Goal: Task Accomplishment & Management: Use online tool/utility

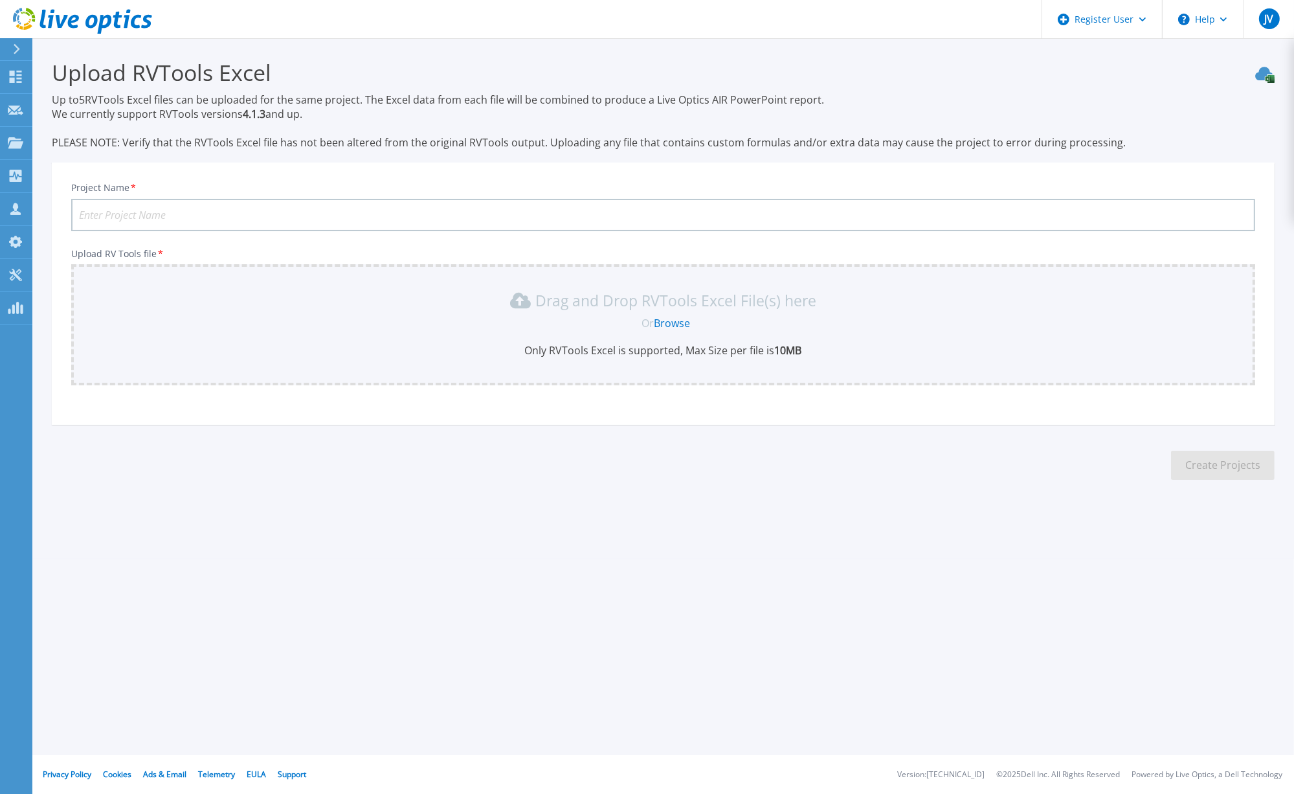
click at [236, 207] on input "Project Name *" at bounding box center [663, 215] width 1184 height 32
type input "[PERSON_NAME] 2025"
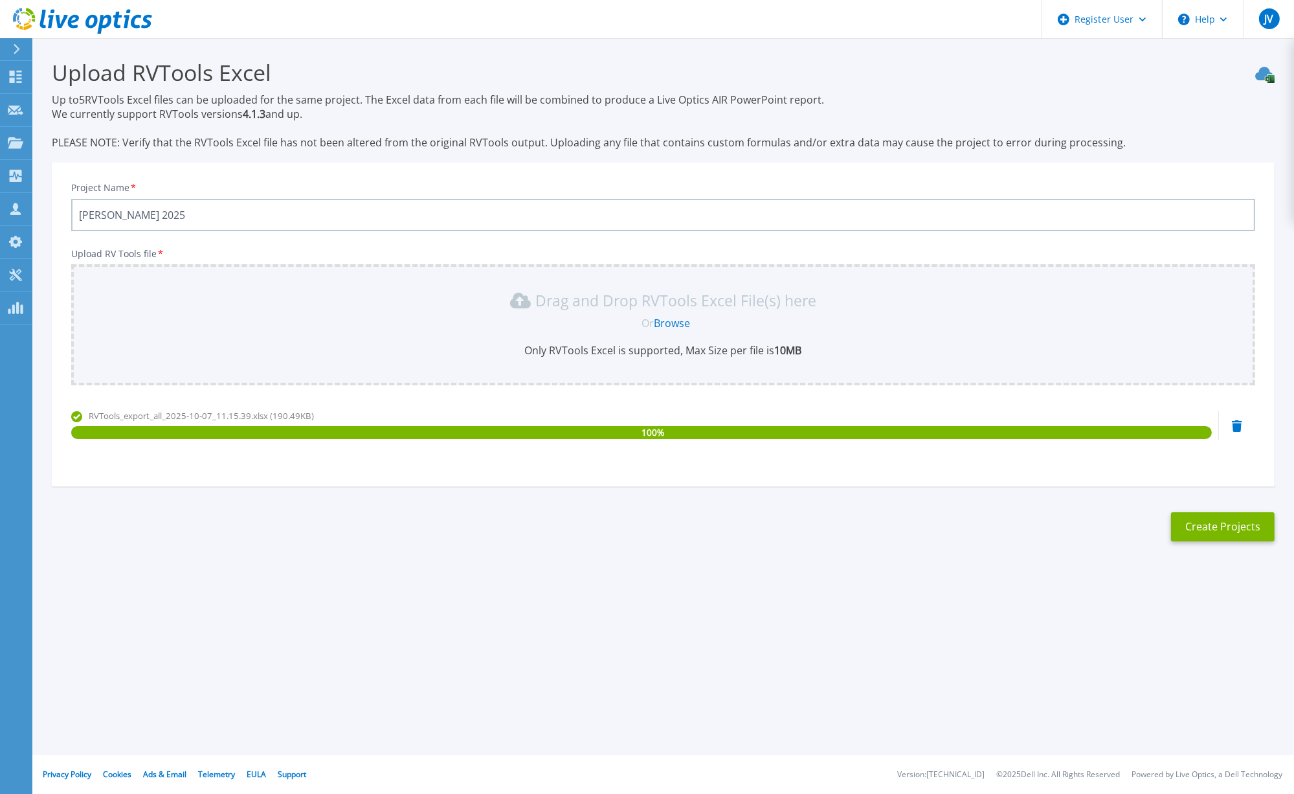
click at [1208, 537] on button "Create Projects" at bounding box center [1223, 526] width 104 height 29
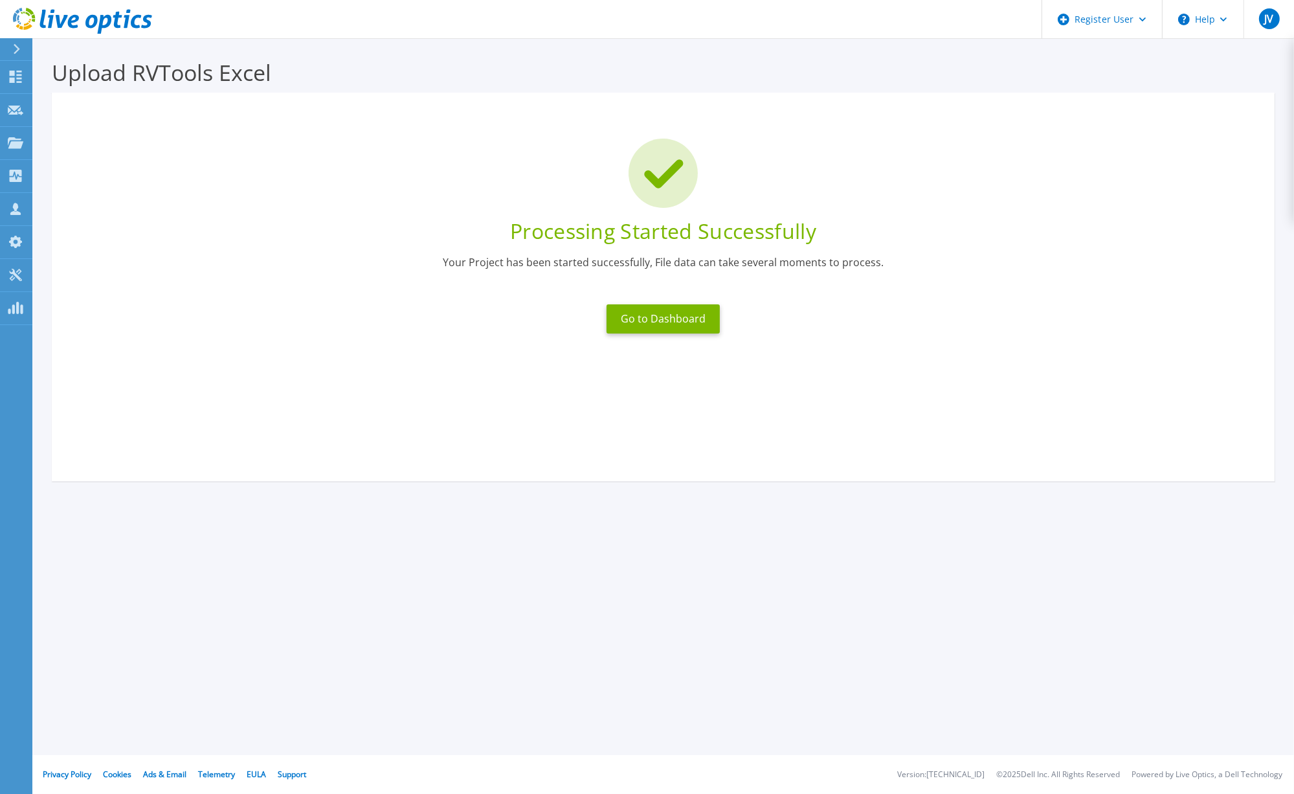
click at [660, 313] on button "Go to Dashboard" at bounding box center [663, 318] width 113 height 29
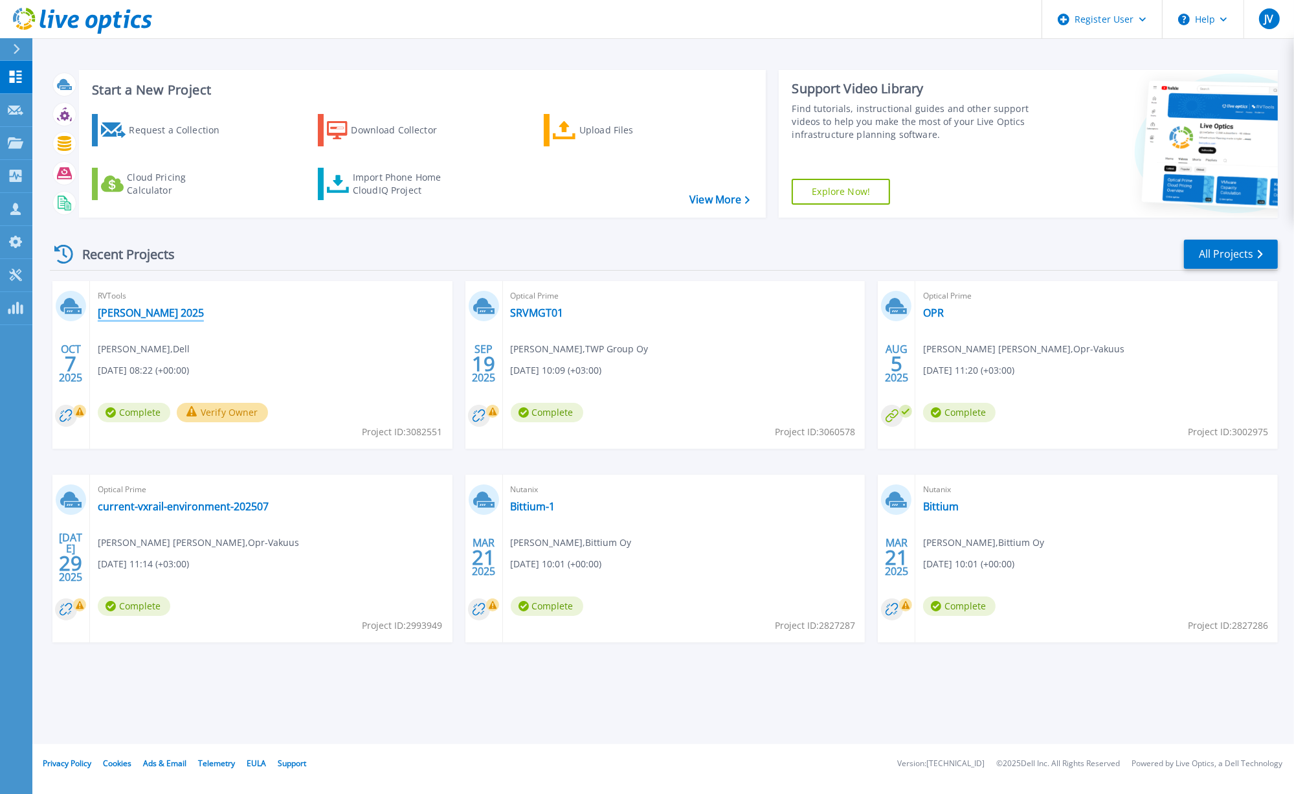
click at [132, 313] on link "[PERSON_NAME] 2025" at bounding box center [151, 312] width 106 height 13
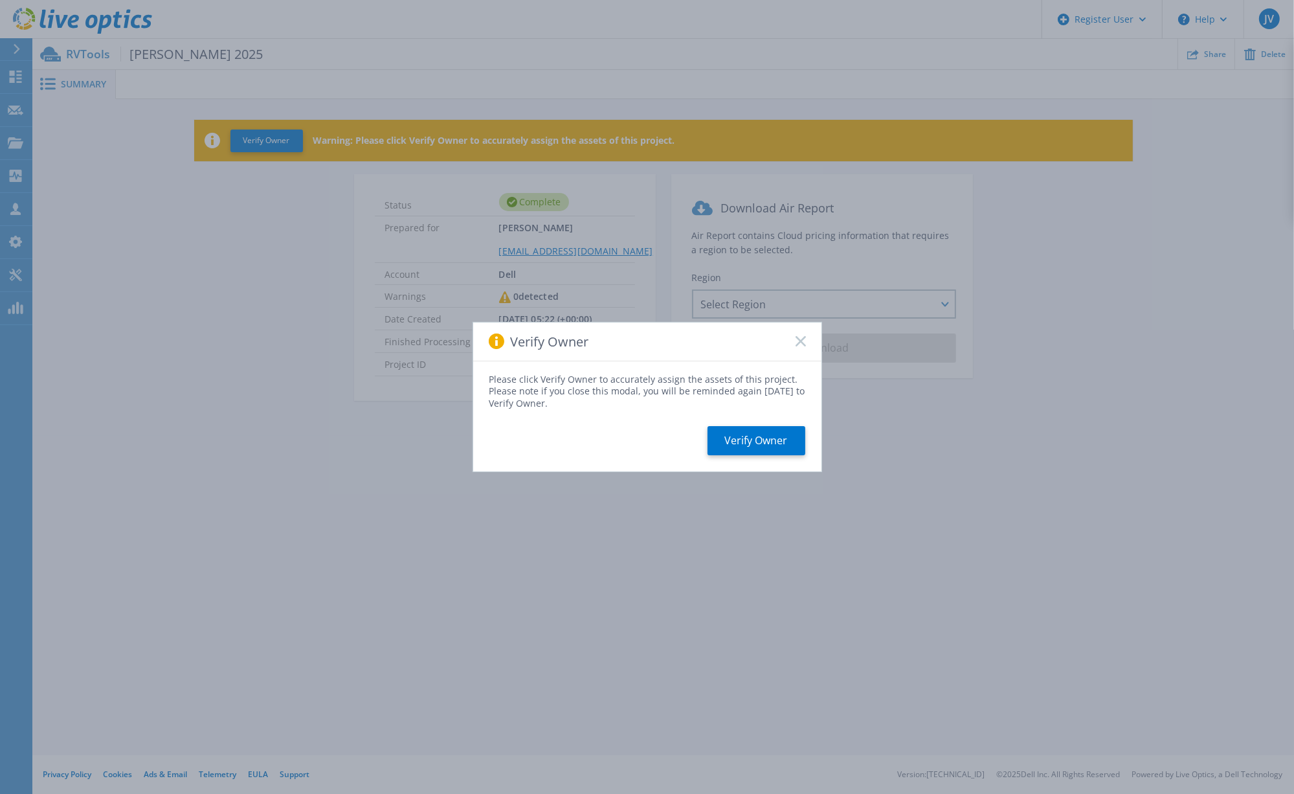
click at [769, 444] on button "Verify Owner" at bounding box center [757, 440] width 98 height 29
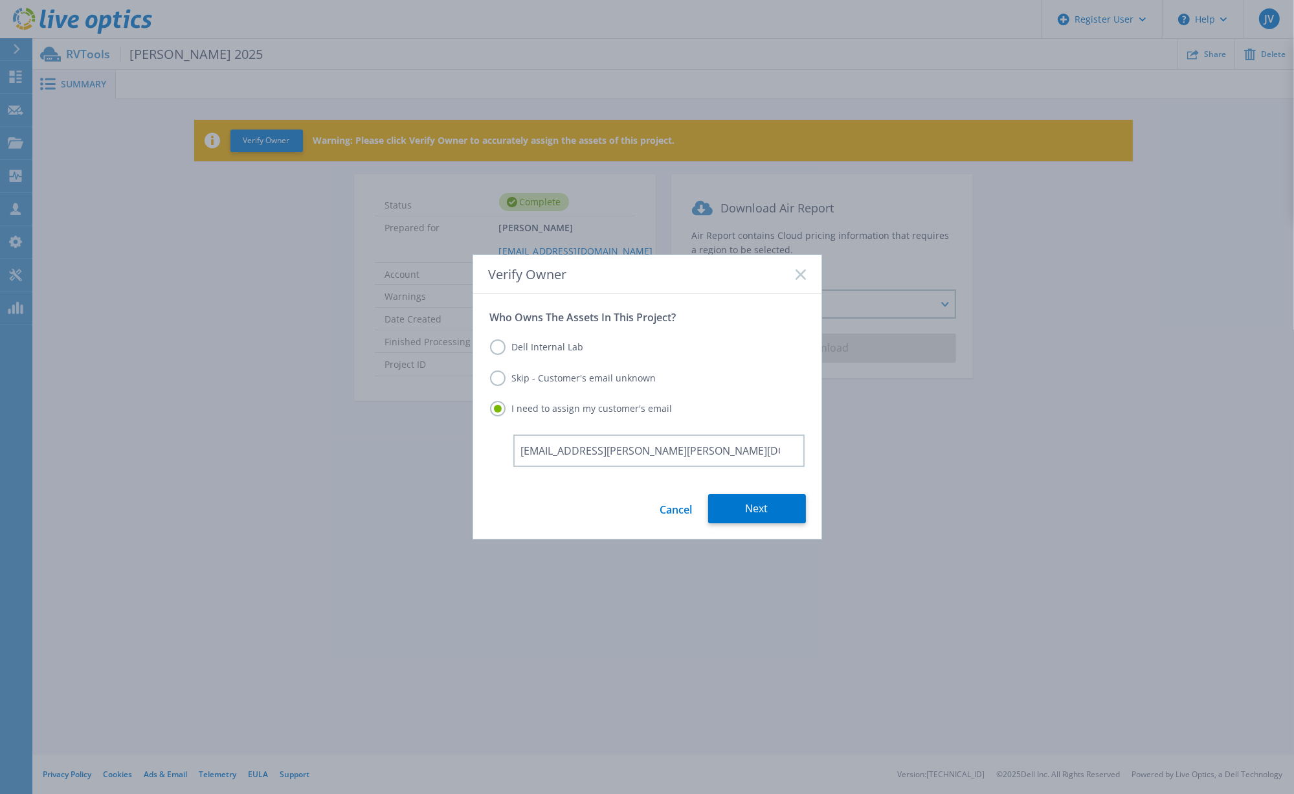
type input "sami.kaven@somero.fi"
click at [759, 498] on button "Next" at bounding box center [757, 508] width 98 height 29
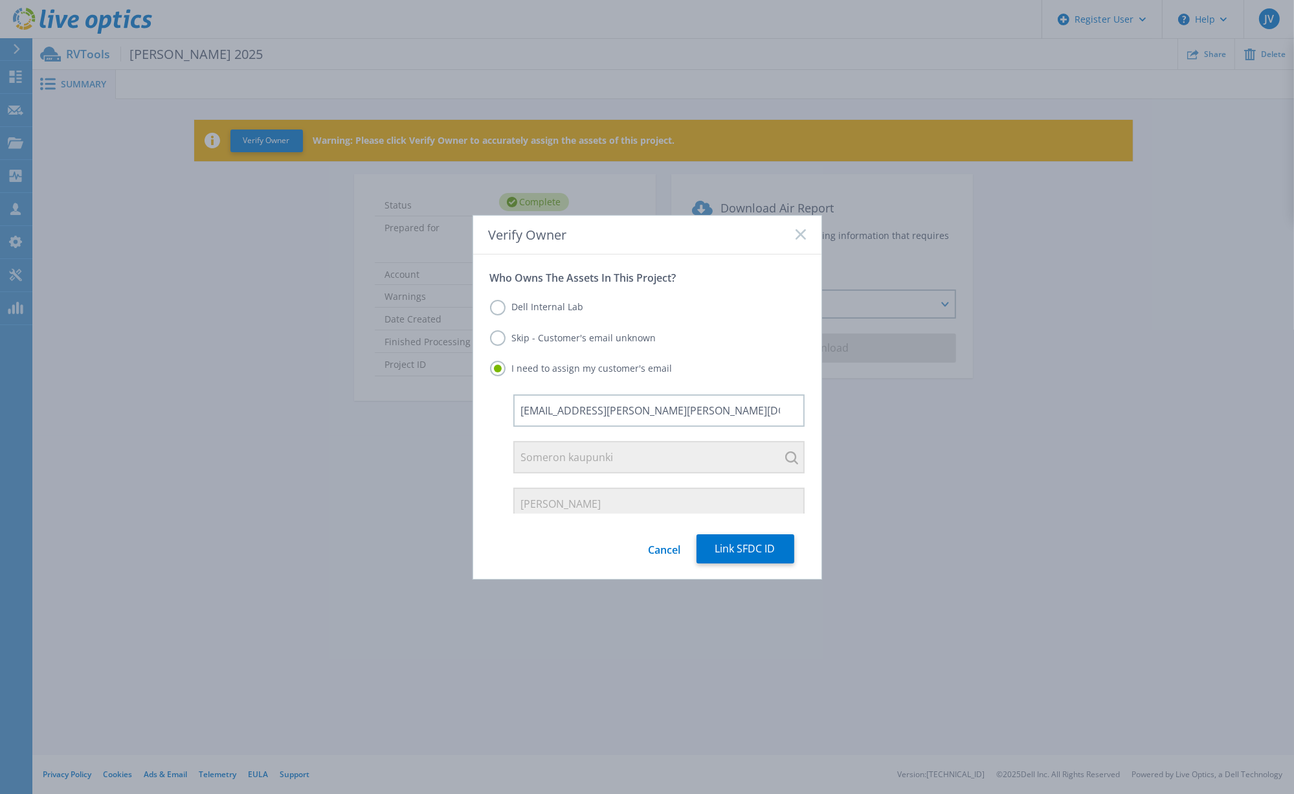
scroll to position [96, 0]
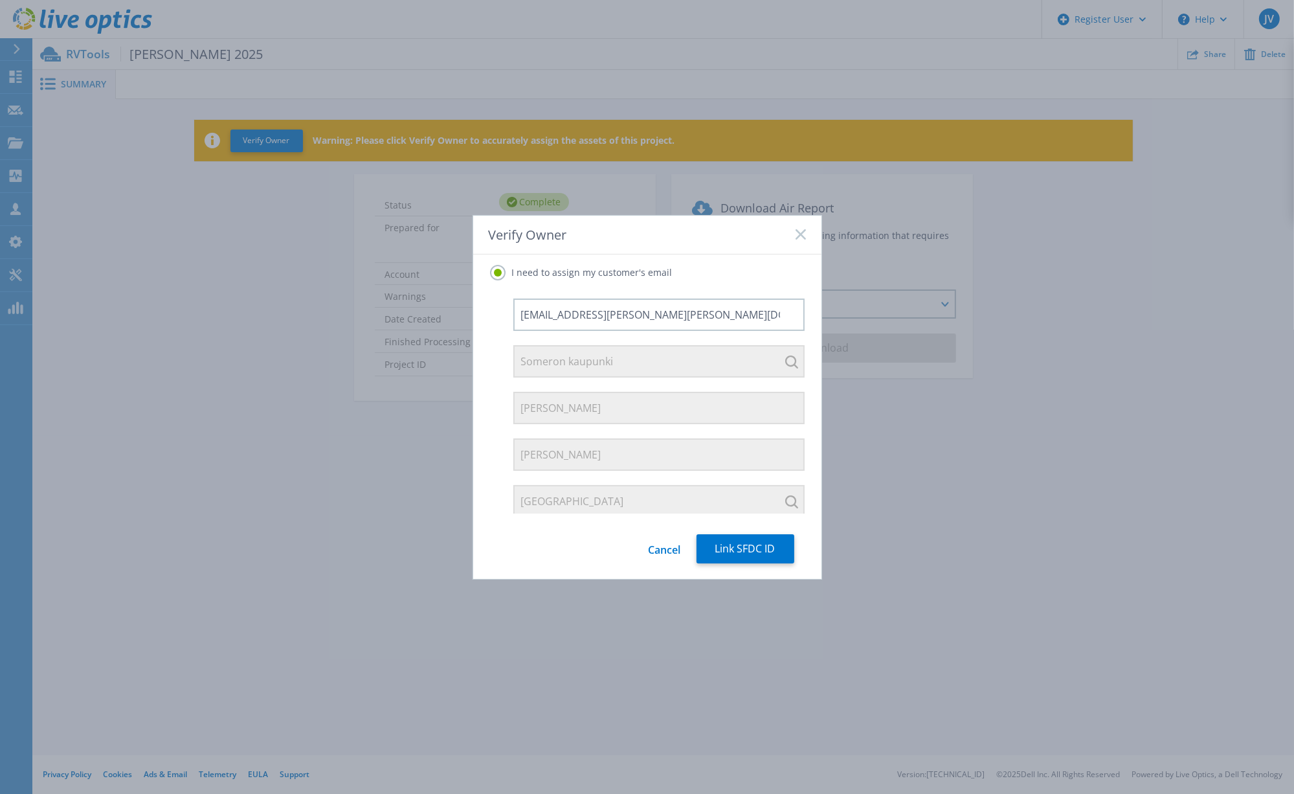
click at [752, 548] on button "Link SFDC ID" at bounding box center [746, 548] width 98 height 29
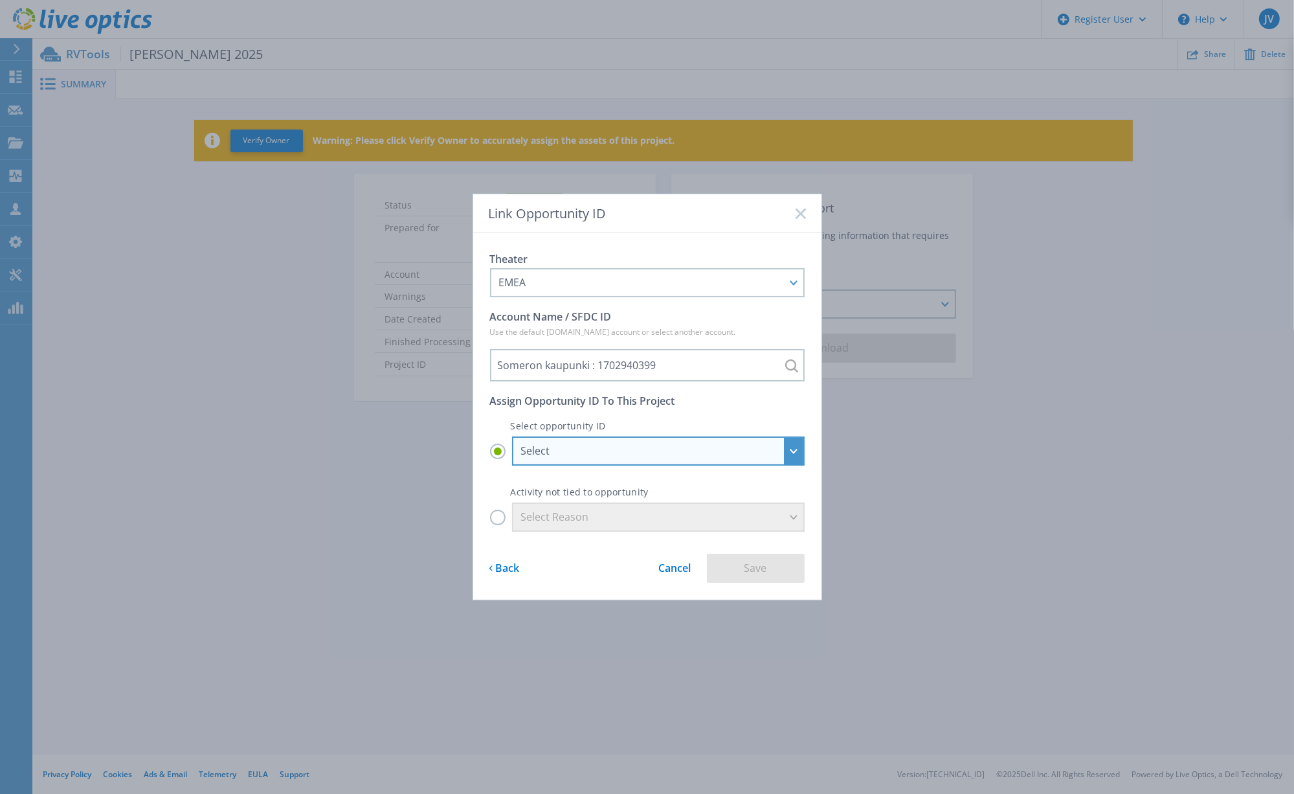
click at [791, 452] on div "Select" at bounding box center [658, 450] width 293 height 29
click at [0, 0] on input "Select Select Someron kaupunki - Someron Kaupunki - ISG /JM / Lounea Yritysratk…" at bounding box center [0, 0] width 0 height 0
click at [741, 508] on li "Someron kaupunki - Someron Kaupunki - ISG /JM / Lounea Yritysratkaisut : 295770…" at bounding box center [659, 508] width 284 height 26
click at [0, 0] on input "Select Select Someron kaupunki - Someron Kaupunki - ISG /JM / Lounea Yritysratk…" at bounding box center [0, 0] width 0 height 0
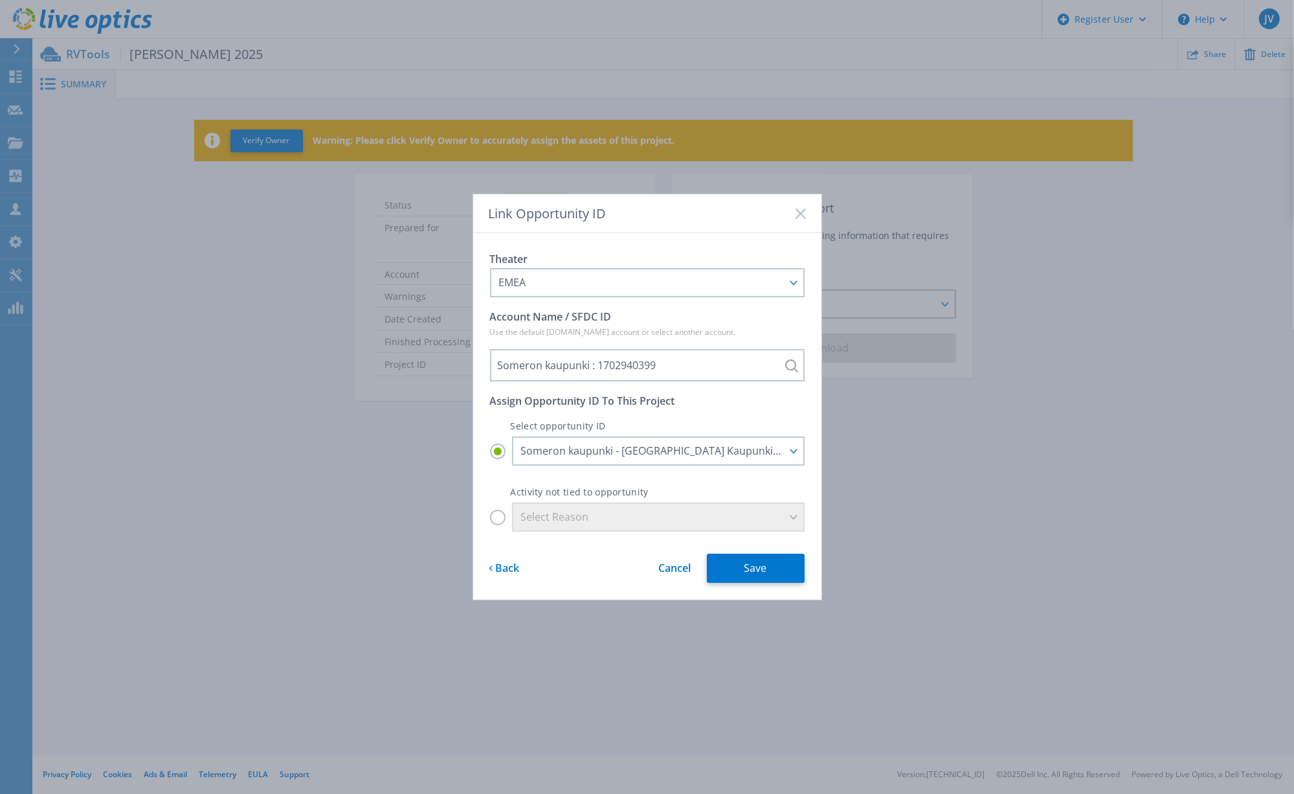
click at [771, 561] on button "Save" at bounding box center [756, 568] width 98 height 29
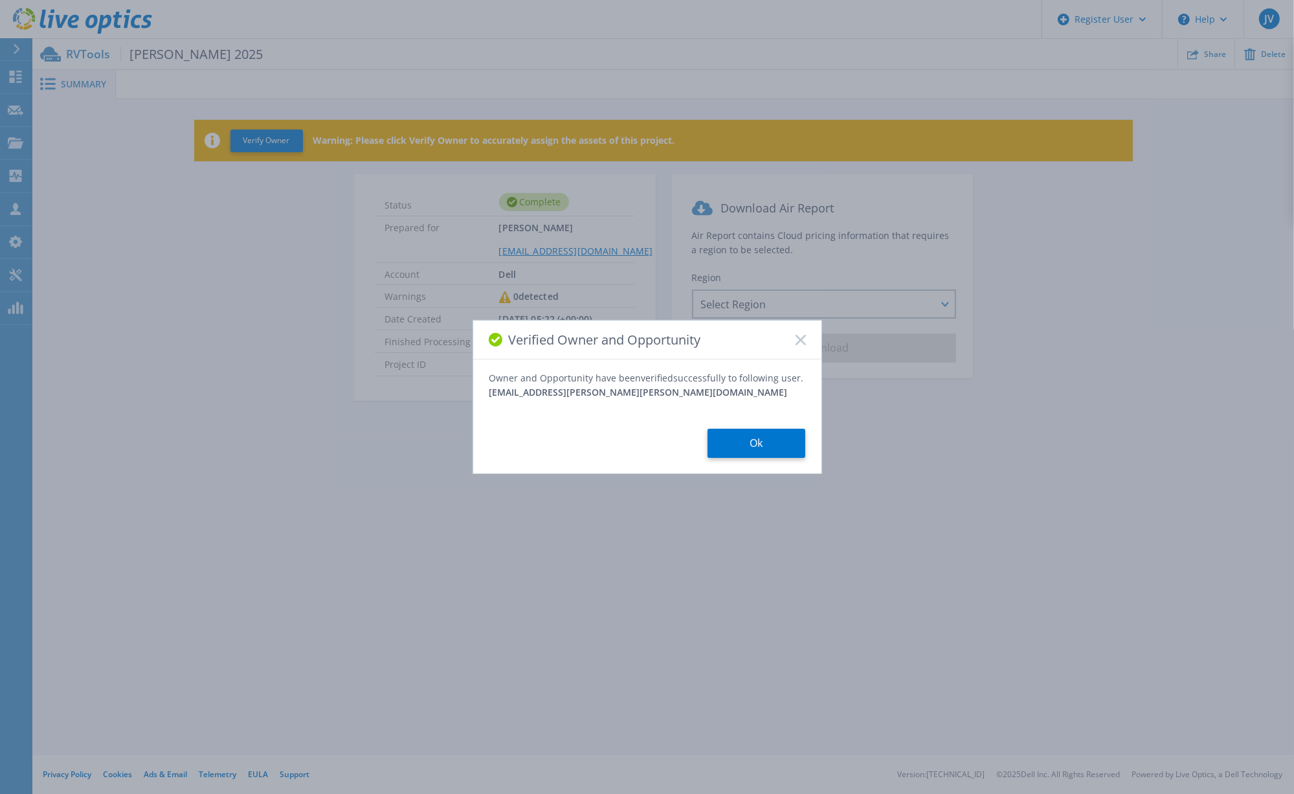
click at [767, 449] on button "Ok" at bounding box center [757, 443] width 98 height 29
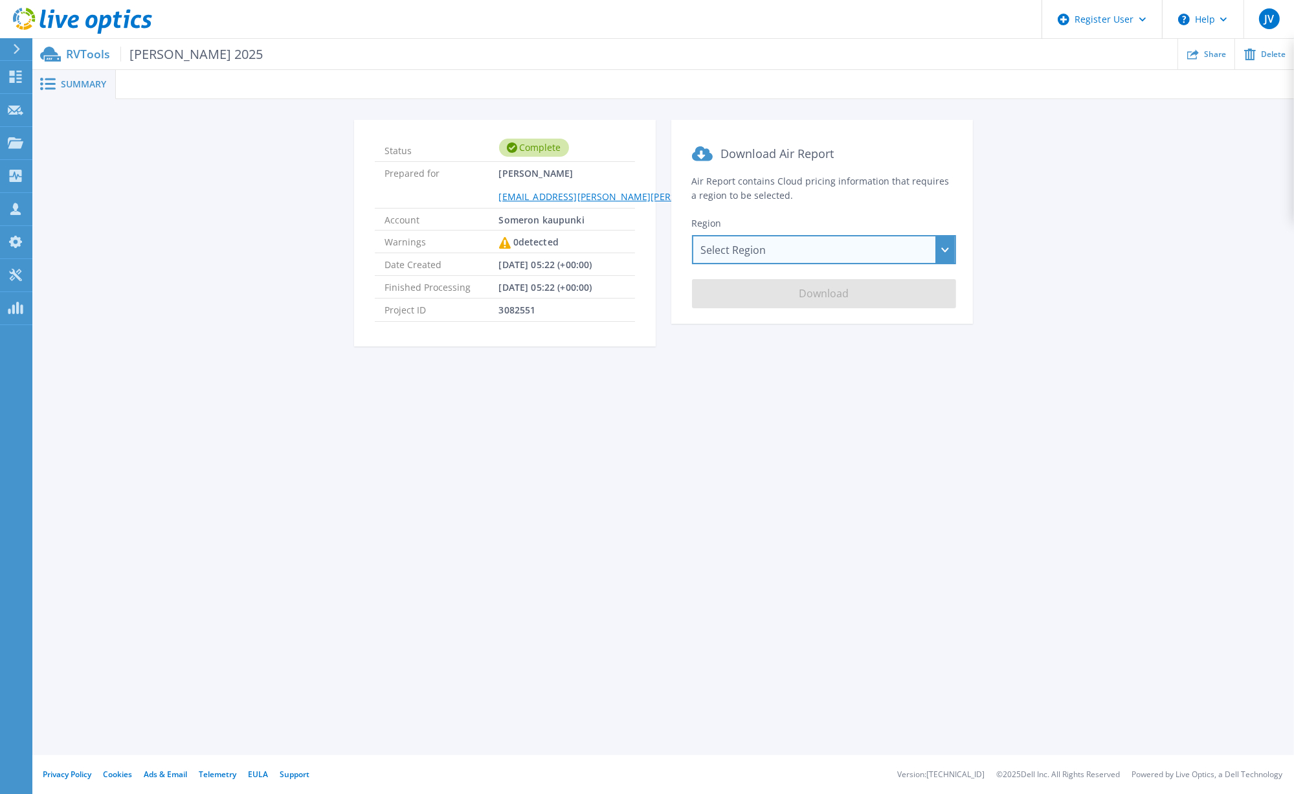
click at [943, 251] on div "Select Region Asia Pacific (Hong Kong) Asia Pacific (Mumbai) Asia Pacific (Seou…" at bounding box center [824, 249] width 264 height 29
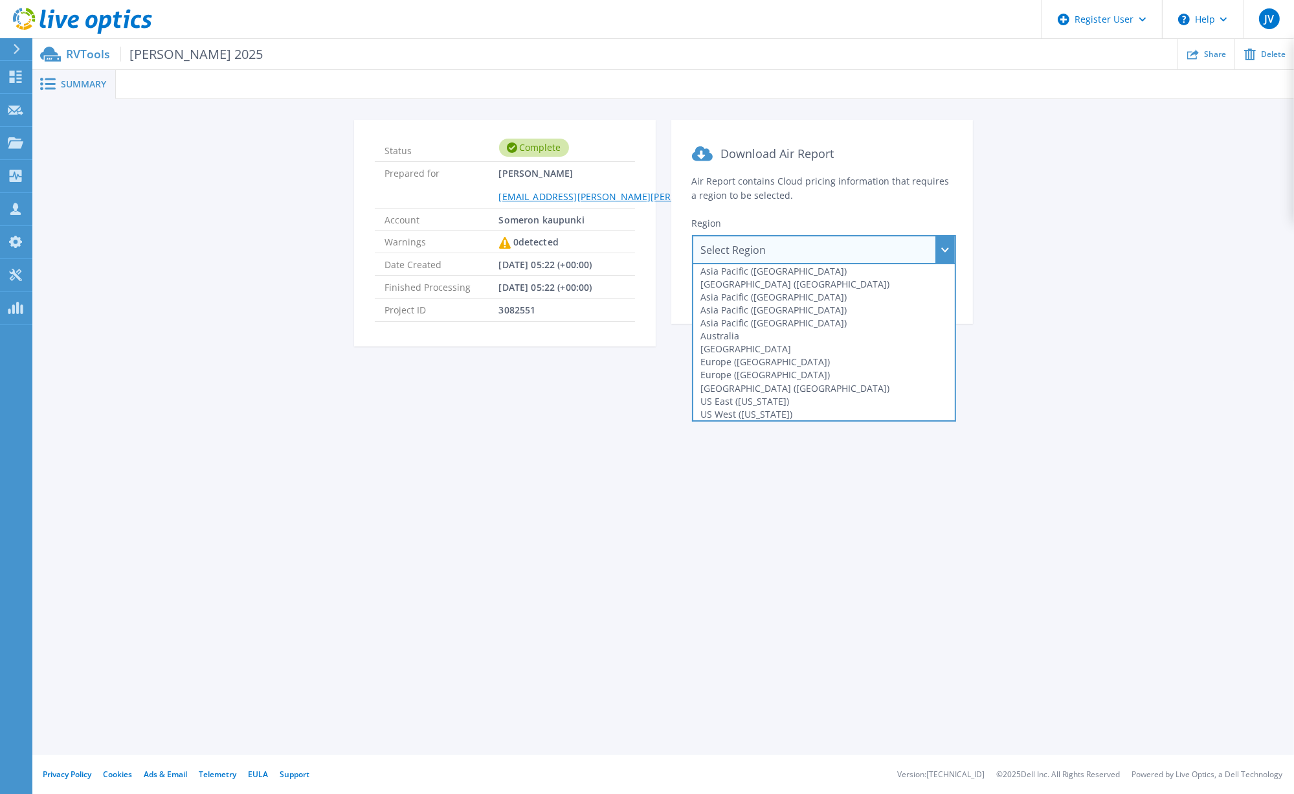
click at [829, 362] on div "Europe (Frankfurt)" at bounding box center [824, 361] width 262 height 13
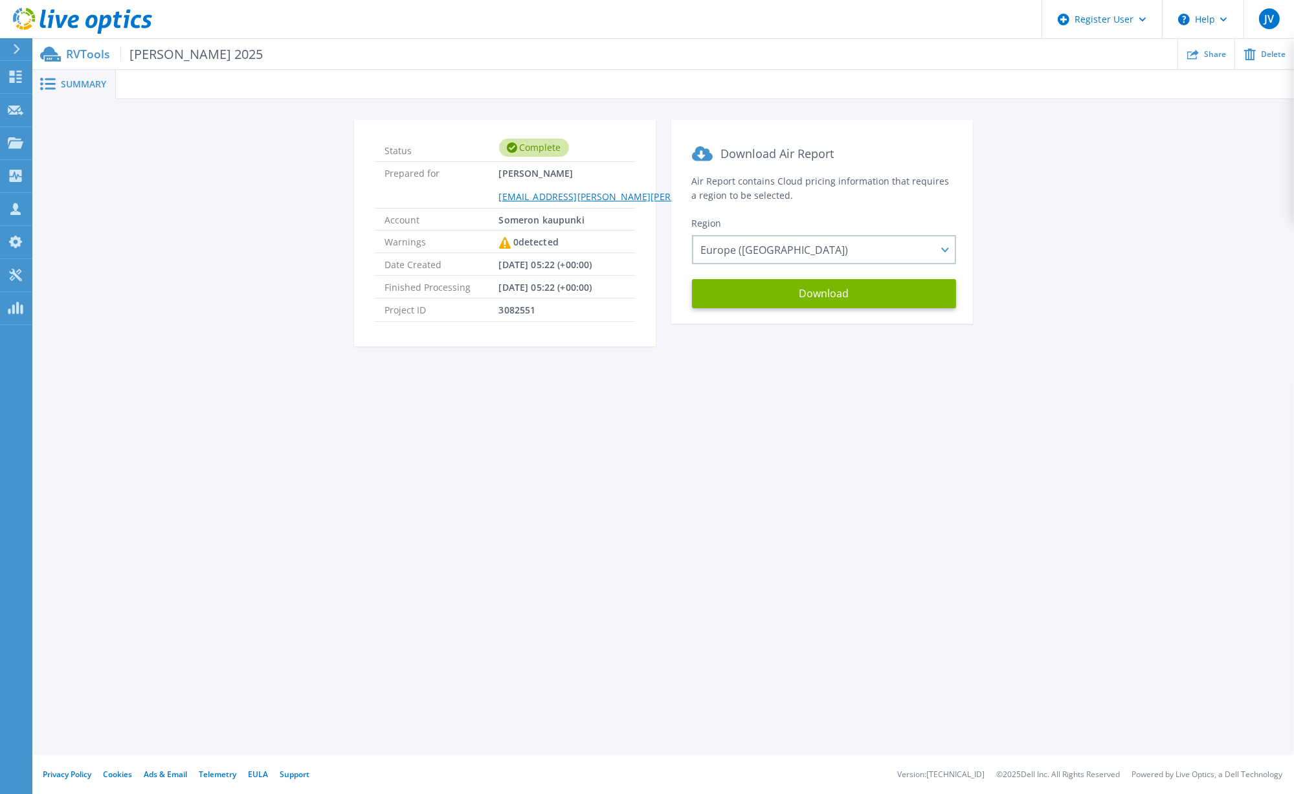
click at [840, 293] on button "Download" at bounding box center [824, 293] width 264 height 29
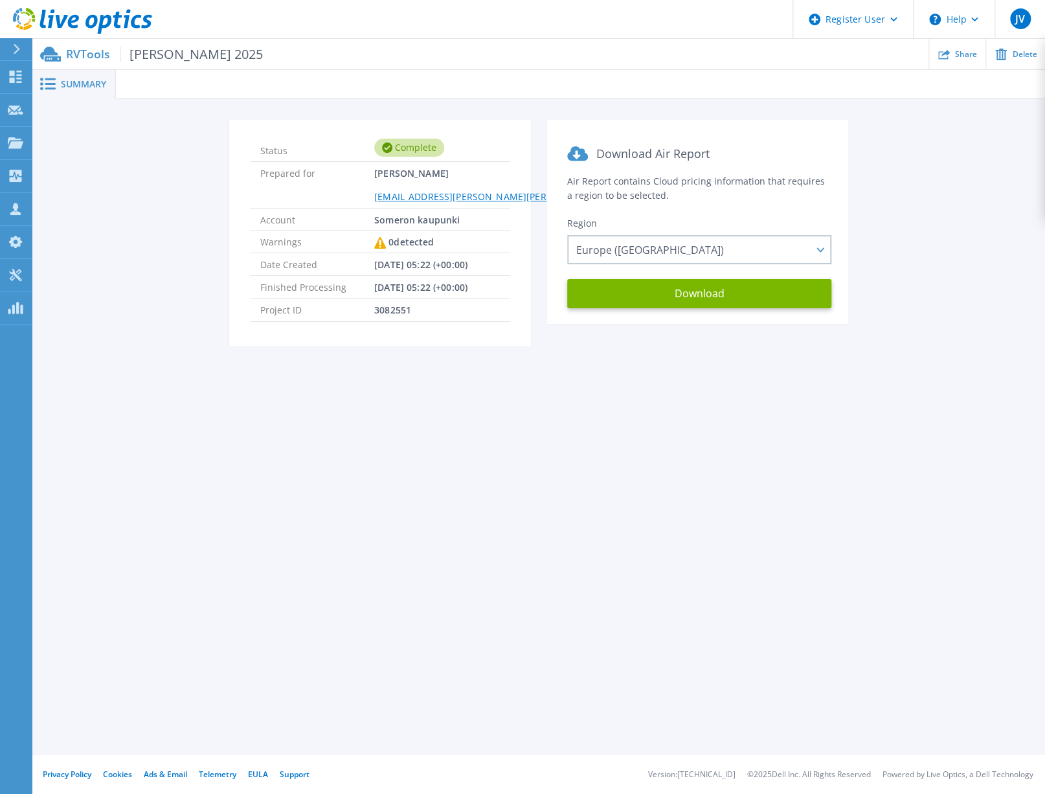
drag, startPoint x: 968, startPoint y: 285, endPoint x: 975, endPoint y: 236, distance: 49.1
click at [968, 284] on div "Status Complete Prepared for Sami Kaven sami.kaven@somero.fi Account Someron ka…" at bounding box center [539, 241] width 974 height 242
click at [806, 148] on h2 "Download Air Report" at bounding box center [697, 152] width 260 height 18
click at [73, 80] on span "Summary" at bounding box center [83, 84] width 45 height 9
click at [19, 44] on icon at bounding box center [16, 49] width 7 height 10
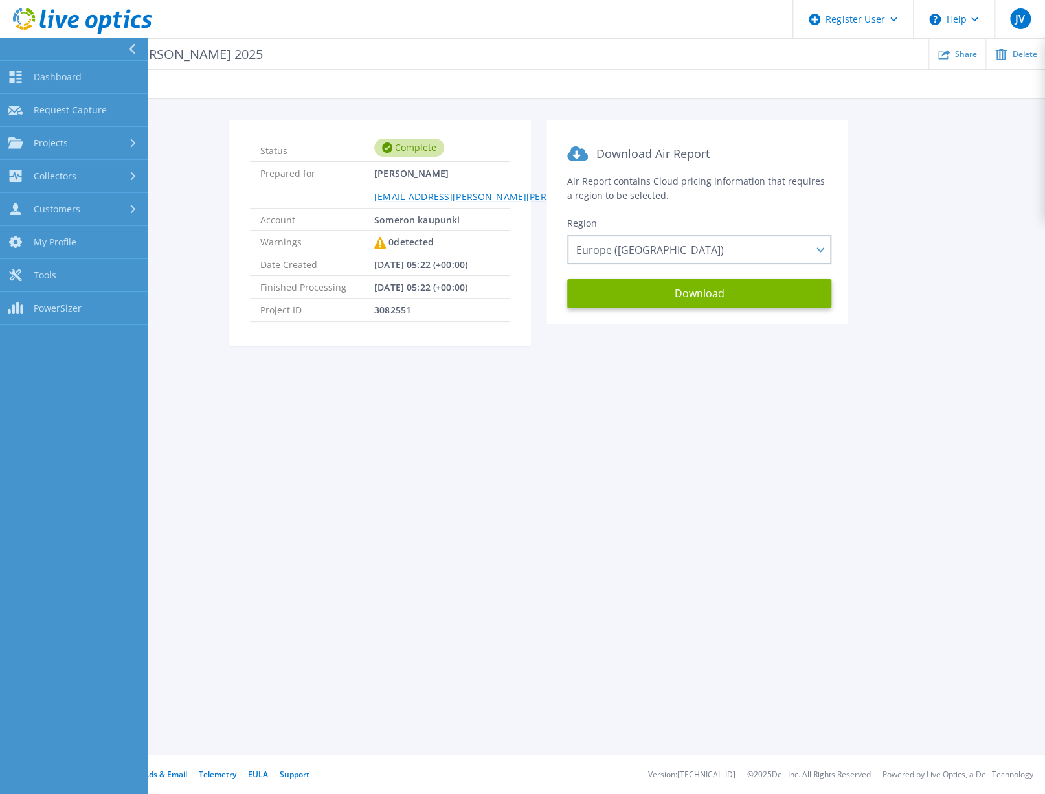
click at [52, 73] on span "Dashboard" at bounding box center [58, 77] width 48 height 12
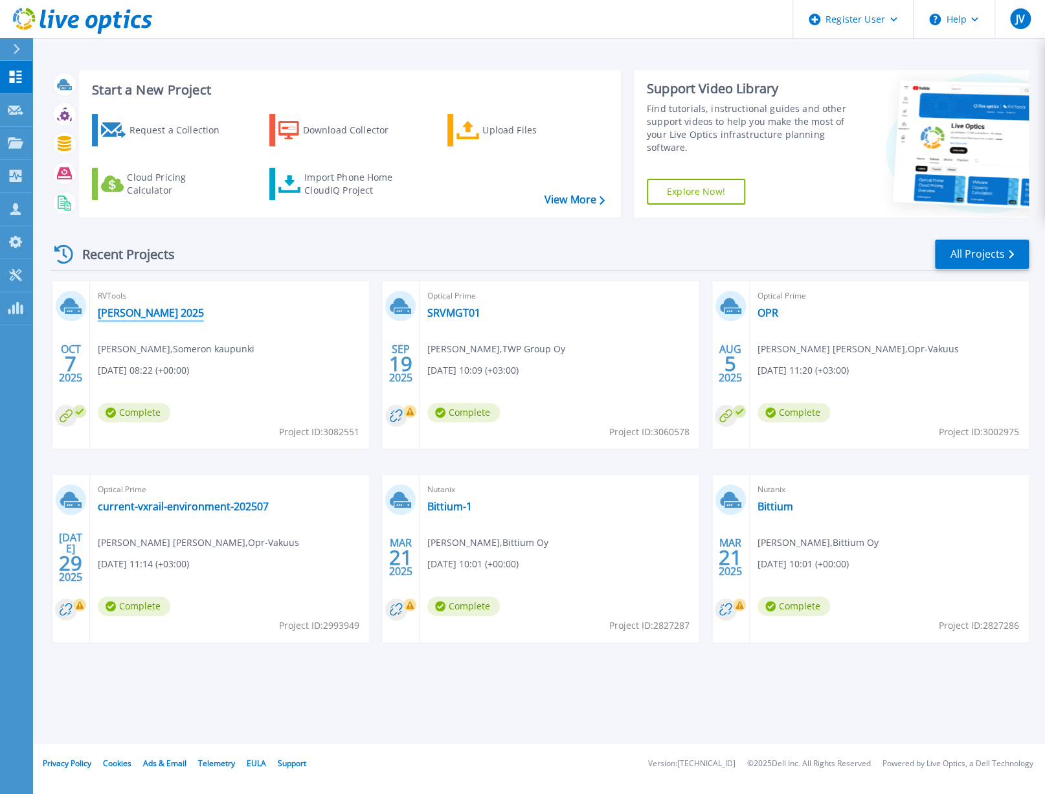
click at [117, 309] on link "[PERSON_NAME] 2025" at bounding box center [151, 312] width 106 height 13
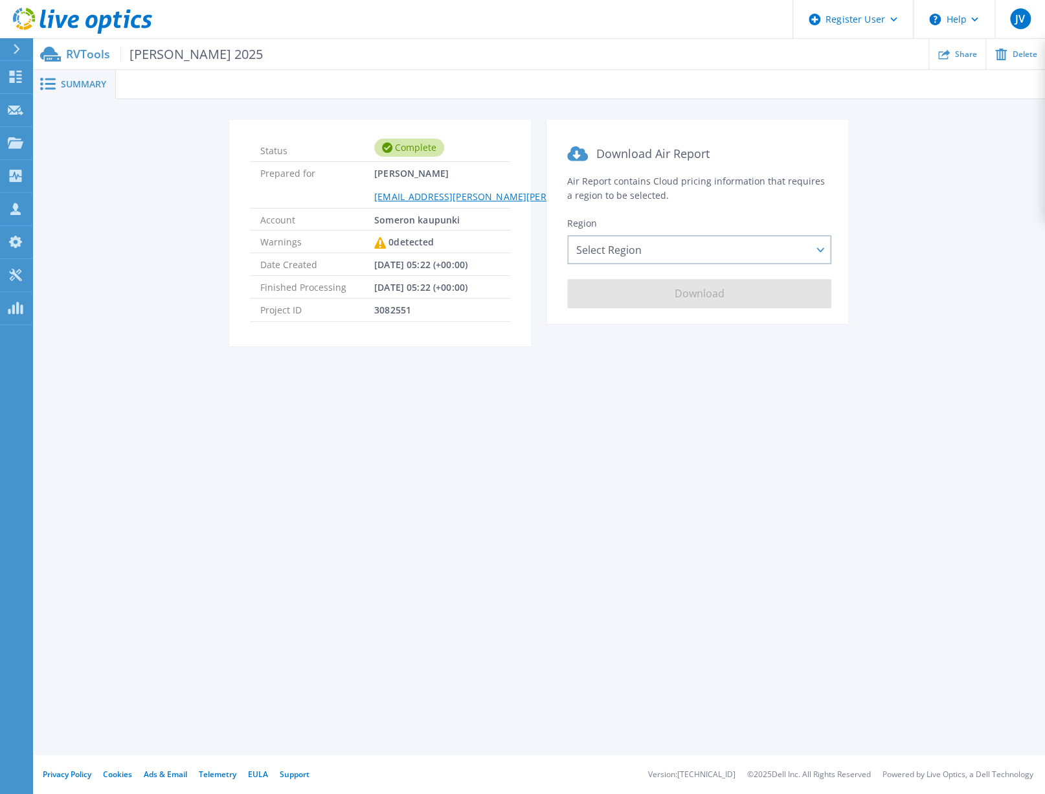
click at [77, 82] on span "Summary" at bounding box center [83, 84] width 45 height 9
click at [85, 50] on p "RVTools [PERSON_NAME] 2025" at bounding box center [164, 54] width 197 height 15
click at [91, 80] on span "Summary" at bounding box center [83, 84] width 45 height 9
click at [225, 156] on div "Status Complete Prepared for [PERSON_NAME] [PERSON_NAME][EMAIL_ADDRESS][PERSON_…" at bounding box center [539, 241] width 974 height 242
click at [69, 80] on span "Summary" at bounding box center [83, 84] width 45 height 9
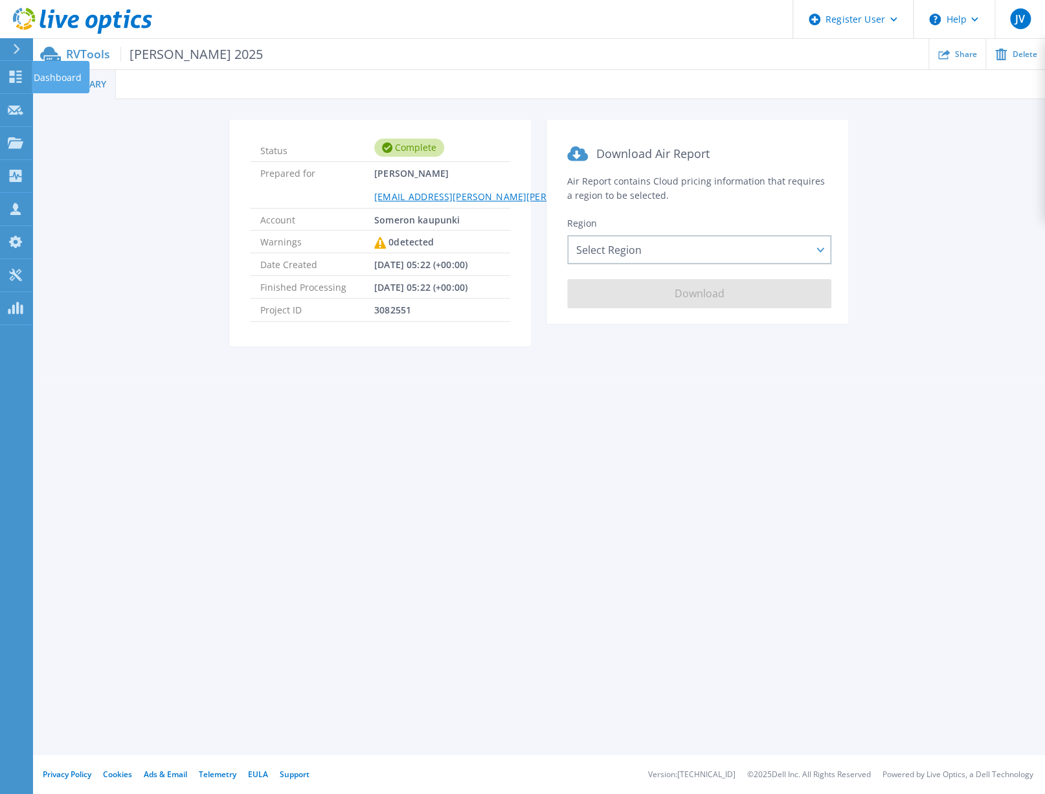
click at [18, 78] on icon at bounding box center [16, 77] width 16 height 12
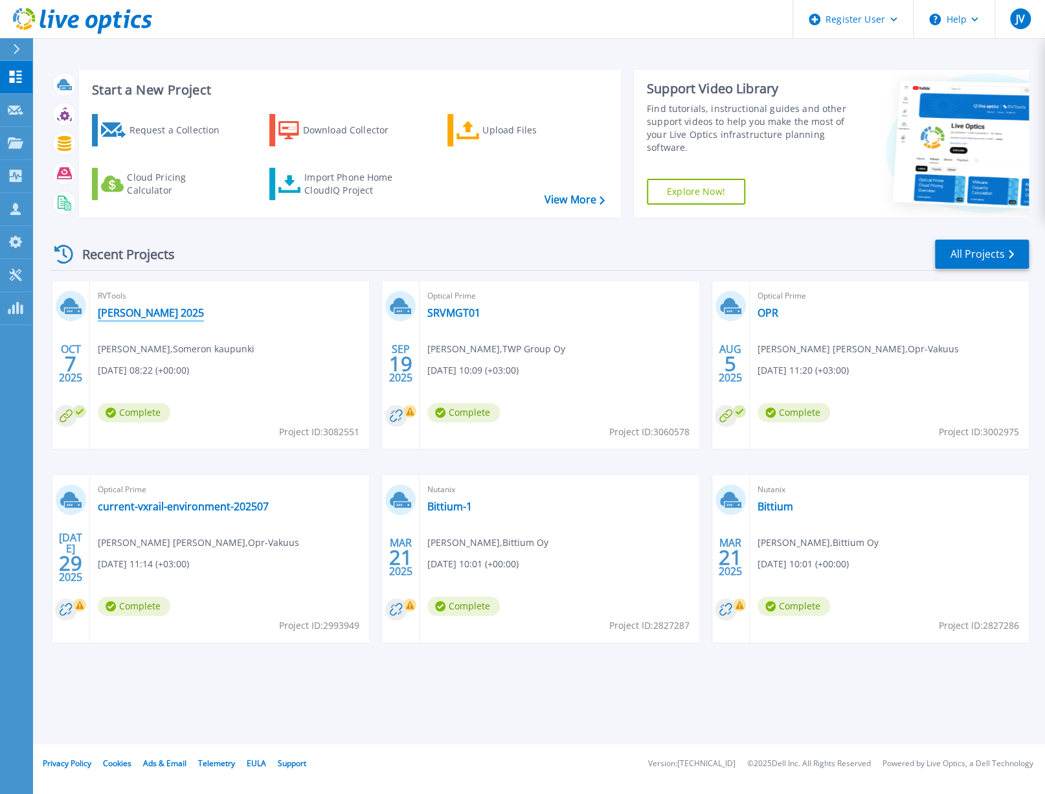
click at [126, 313] on link "[PERSON_NAME] 2025" at bounding box center [151, 312] width 106 height 13
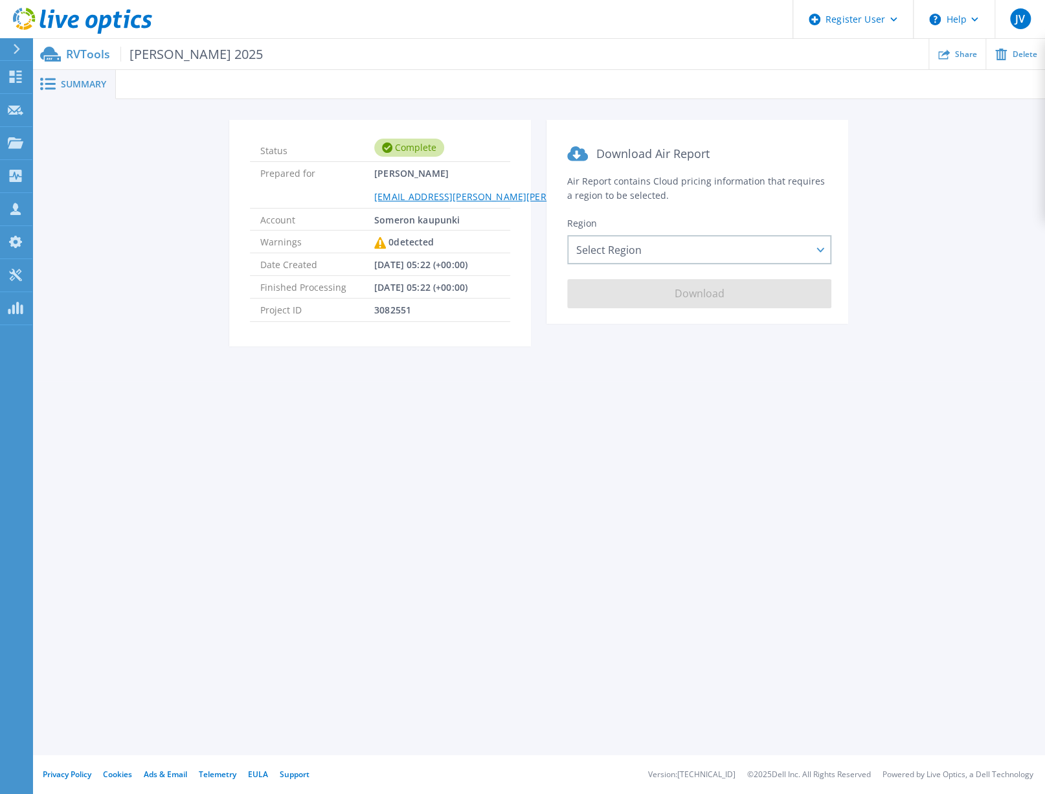
click at [951, 54] on div "Share" at bounding box center [957, 54] width 56 height 30
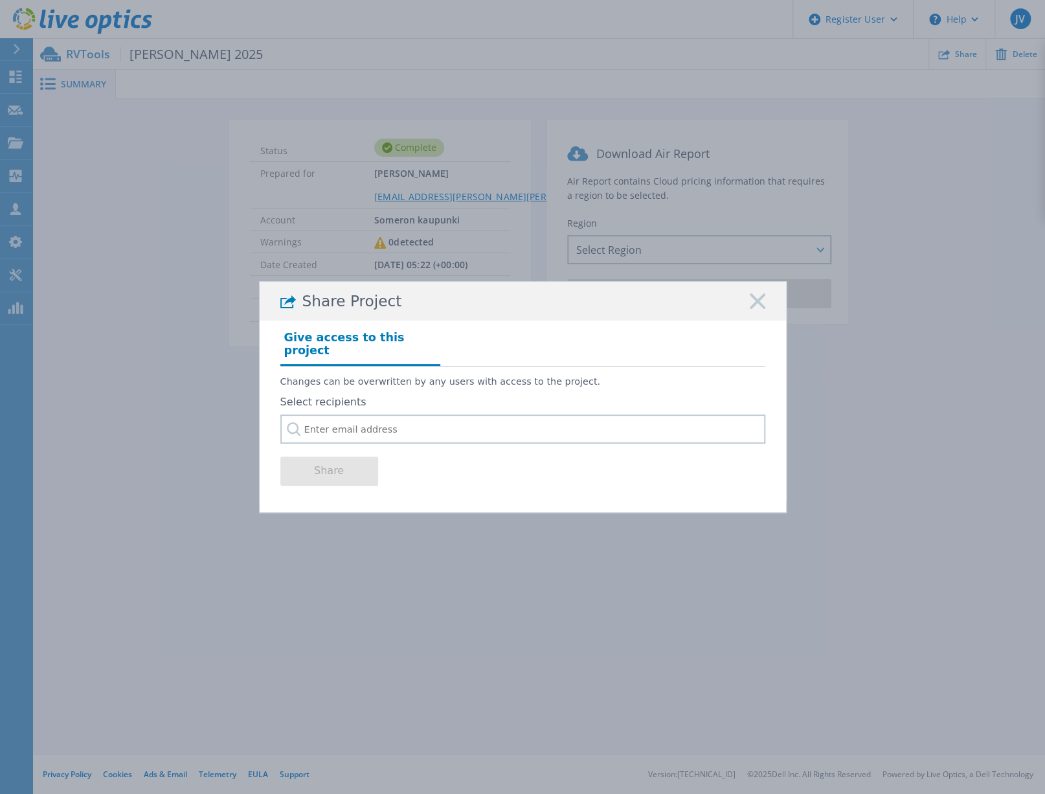
click at [756, 309] on rect at bounding box center [757, 301] width 17 height 17
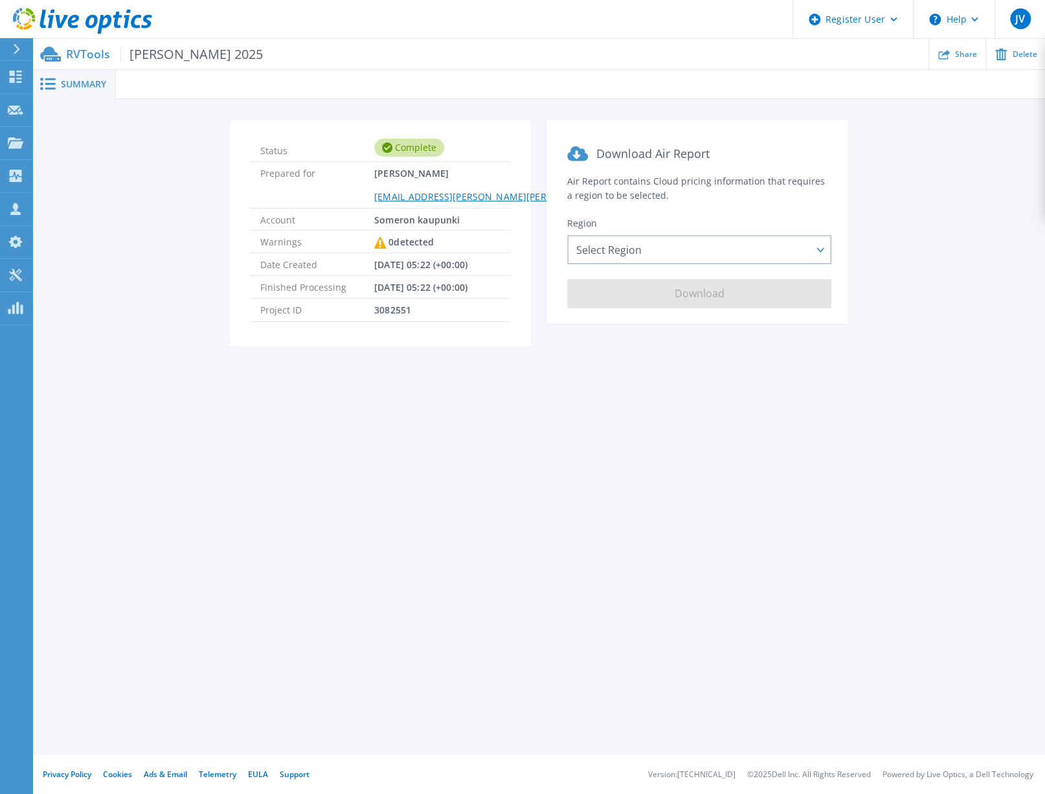
click at [63, 62] on div "RVTools Somero 2025 Share Delete" at bounding box center [538, 54] width 1013 height 30
click at [73, 56] on p "RVTools Somero 2025" at bounding box center [164, 54] width 197 height 15
click at [74, 55] on p "RVTools Somero 2025" at bounding box center [164, 54] width 197 height 15
drag, startPoint x: 156, startPoint y: 108, endPoint x: 313, endPoint y: 89, distance: 158.5
click at [156, 108] on div "Status Complete Prepared for [PERSON_NAME] [PERSON_NAME][EMAIL_ADDRESS][PERSON_…" at bounding box center [538, 240] width 1013 height 282
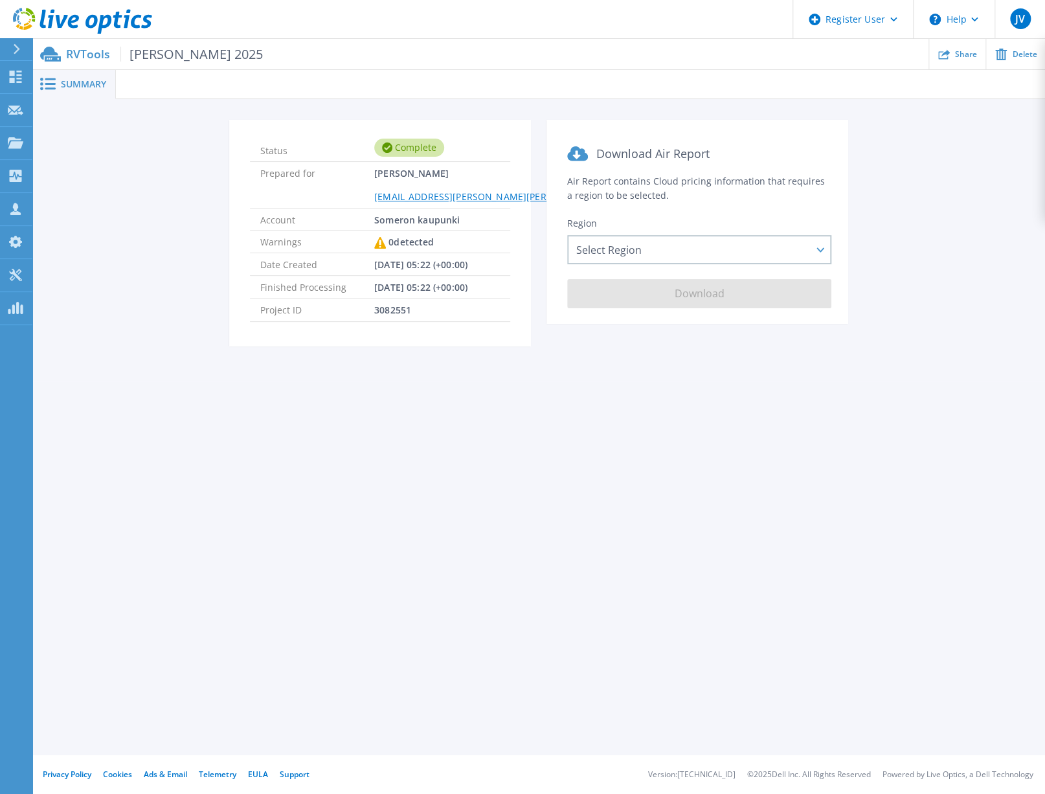
click at [878, 208] on div "Status Complete Prepared for [PERSON_NAME] [PERSON_NAME][EMAIL_ADDRESS][PERSON_…" at bounding box center [539, 241] width 974 height 242
